Goal: Book appointment/travel/reservation

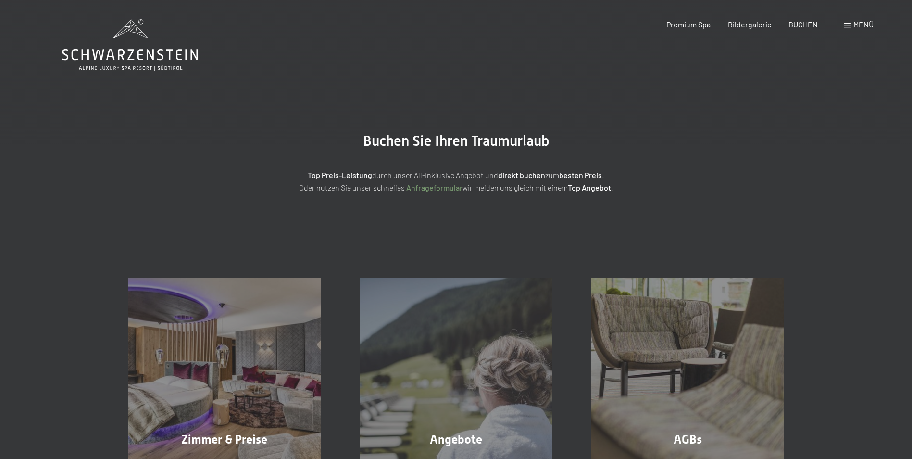
click at [843, 20] on div "Buchen Anfragen Premium Spa Bildergalerie BUCHEN Menü DE IT EN Gutschein Bilder…" at bounding box center [753, 24] width 241 height 11
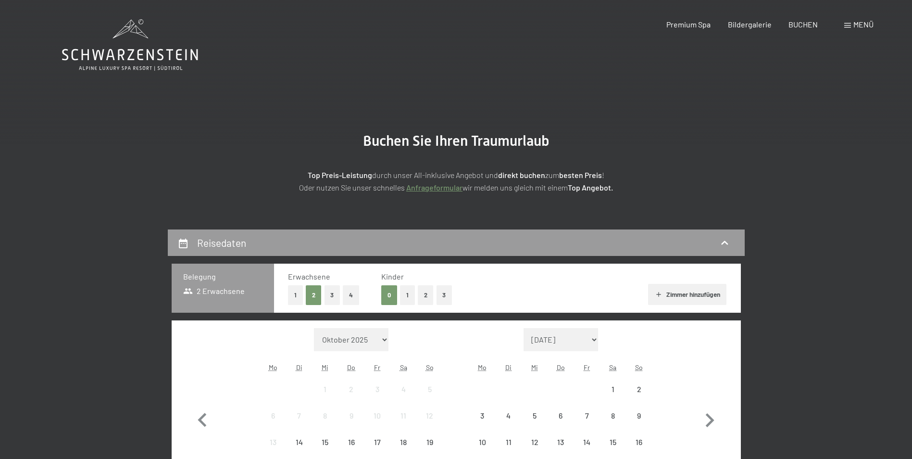
click at [854, 28] on span "Menü" at bounding box center [864, 24] width 20 height 9
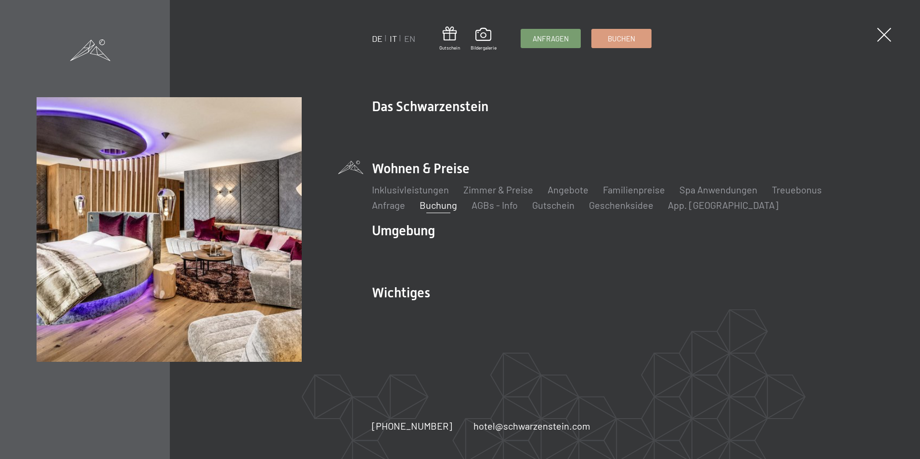
click at [394, 37] on link "IT" at bounding box center [393, 38] width 7 height 11
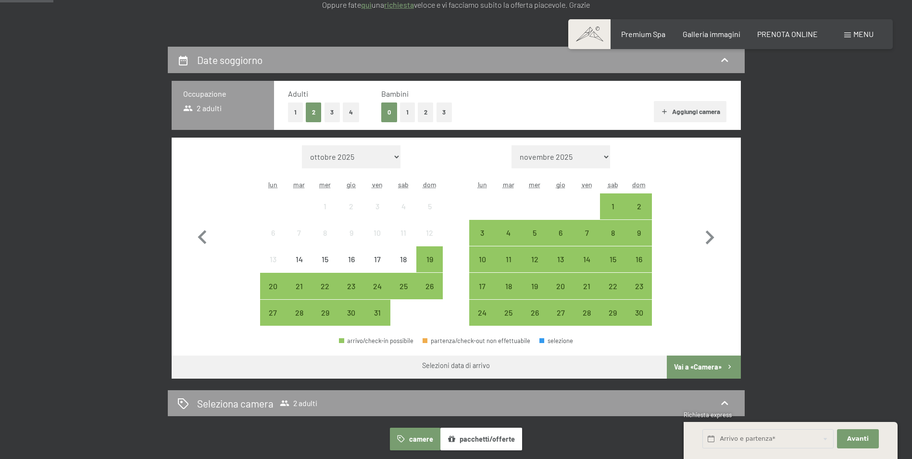
click at [406, 114] on button "1" at bounding box center [407, 112] width 15 height 20
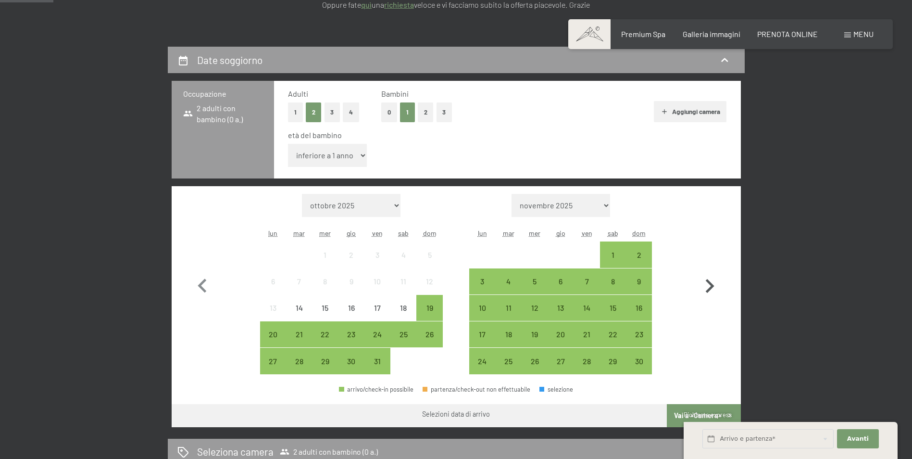
click at [709, 284] on icon "button" at bounding box center [710, 286] width 28 height 28
select select "2025-11-01"
select select "2025-12-01"
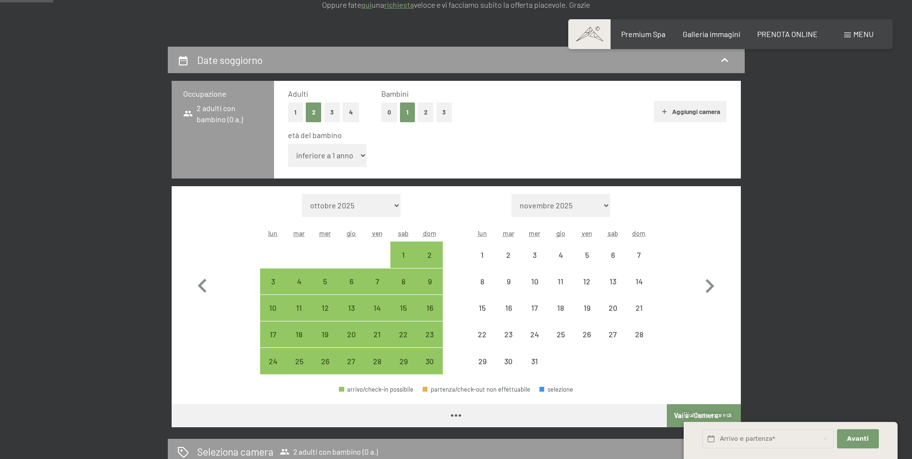
select select "2025-11-01"
select select "2025-12-01"
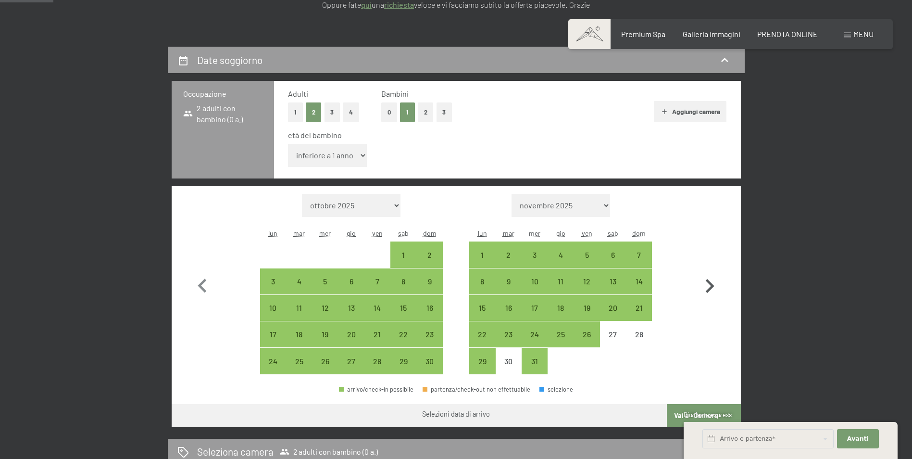
click at [706, 283] on icon "button" at bounding box center [710, 286] width 28 height 28
select select "2025-12-01"
select select "2026-01-01"
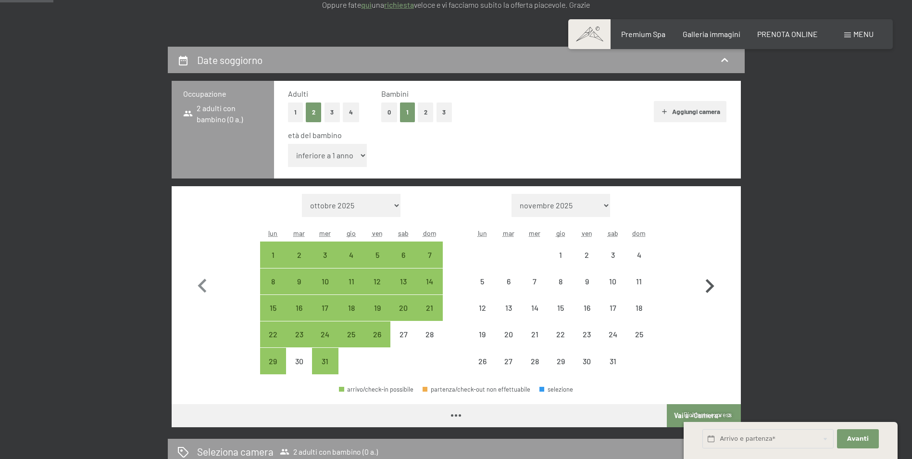
select select "2025-12-01"
select select "2026-01-01"
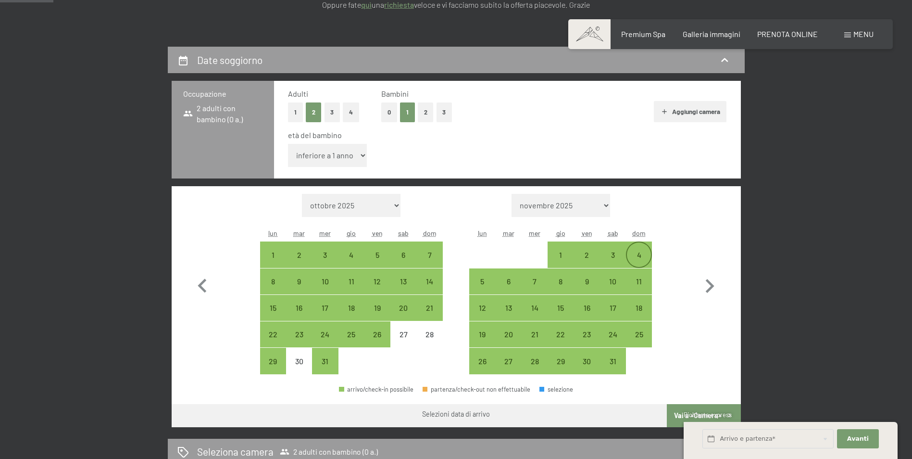
click at [643, 253] on div "4" at bounding box center [639, 263] width 24 height 24
select select "2025-12-01"
select select "2026-01-01"
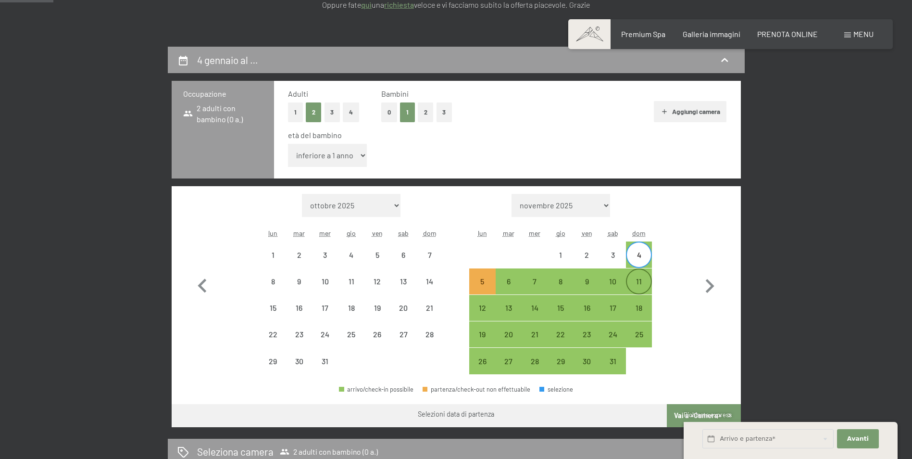
click at [643, 289] on div "11" at bounding box center [639, 290] width 24 height 24
select select "2025-12-01"
select select "2026-01-01"
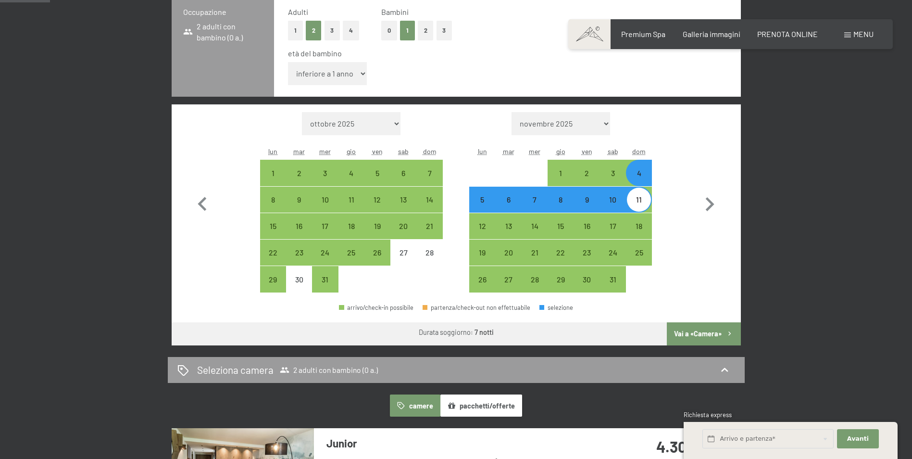
click at [711, 329] on button "Vai a «Camera»" at bounding box center [704, 333] width 74 height 23
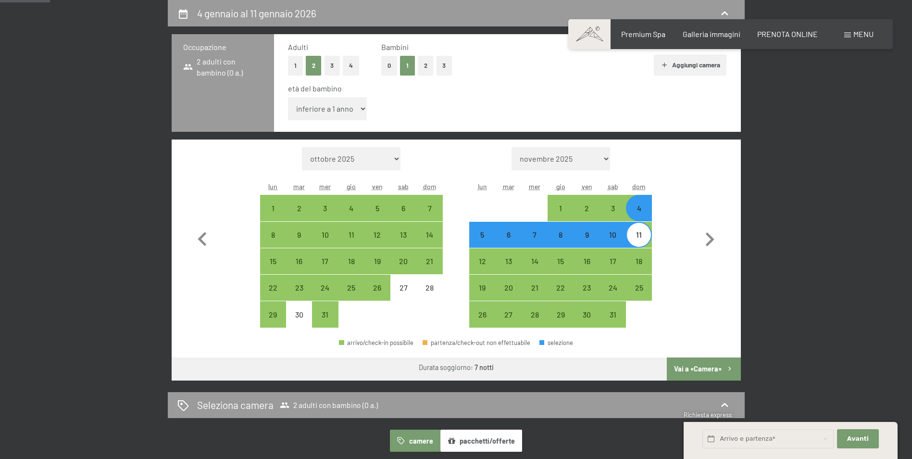
select select "2025-12-01"
select select "2026-01-01"
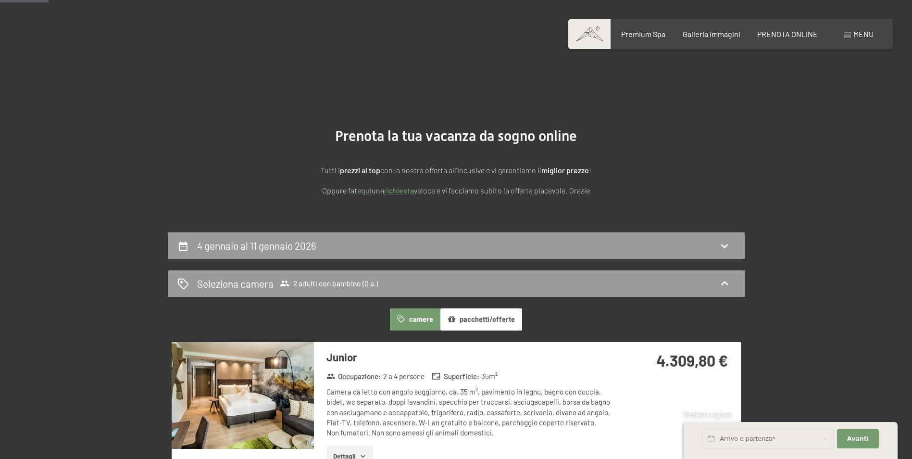
scroll to position [0, 0]
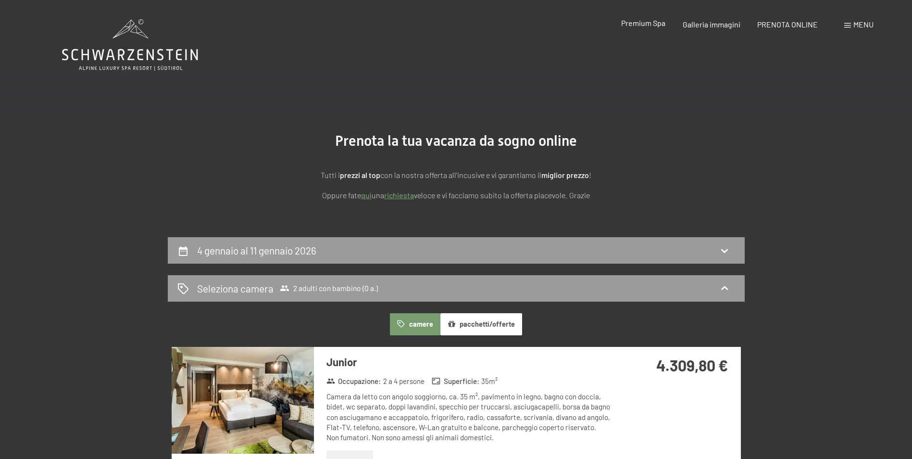
click at [654, 23] on span "Premium Spa" at bounding box center [643, 22] width 44 height 9
